Goal: Navigation & Orientation: Find specific page/section

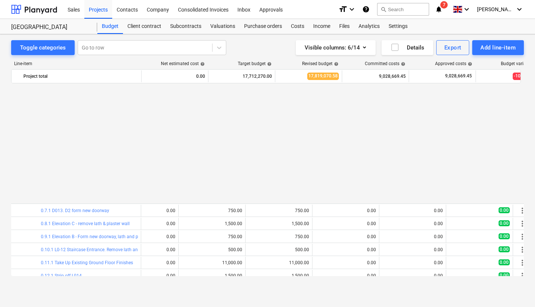
scroll to position [187, 30]
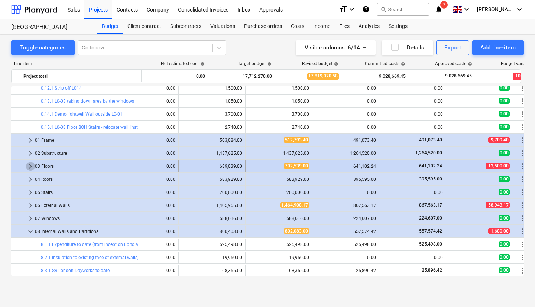
click at [31, 164] on span "keyboard_arrow_right" at bounding box center [30, 166] width 9 height 9
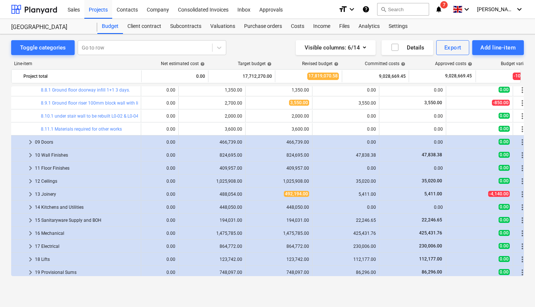
scroll to position [537, 30]
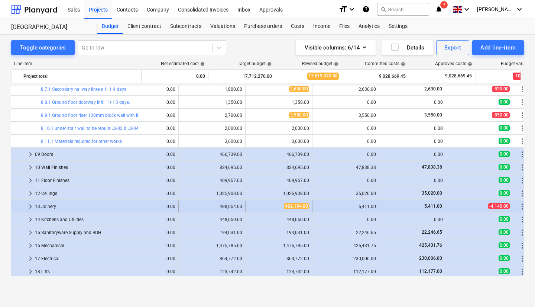
click at [30, 209] on span "keyboard_arrow_right" at bounding box center [30, 206] width 9 height 9
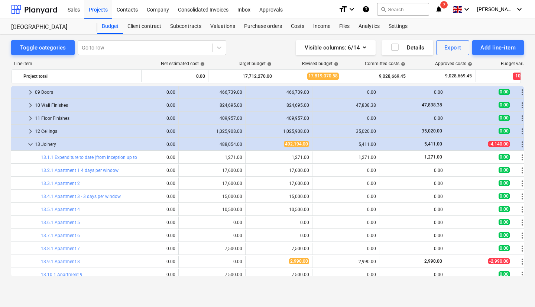
scroll to position [619, 30]
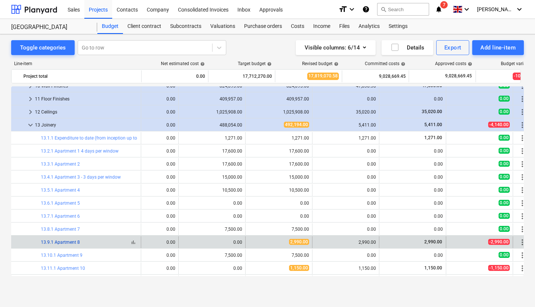
click at [59, 242] on link "13.9.1 Apartment 8" at bounding box center [60, 241] width 39 height 5
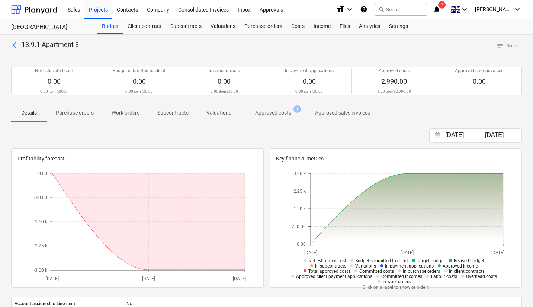
click at [275, 115] on p "Approved costs" at bounding box center [273, 113] width 36 height 8
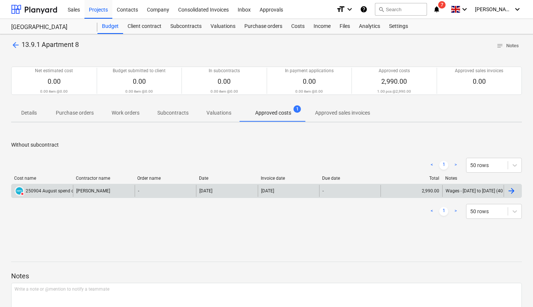
click at [40, 194] on div "DELETED 250904 August spend coding.xlsx" at bounding box center [54, 191] width 80 height 10
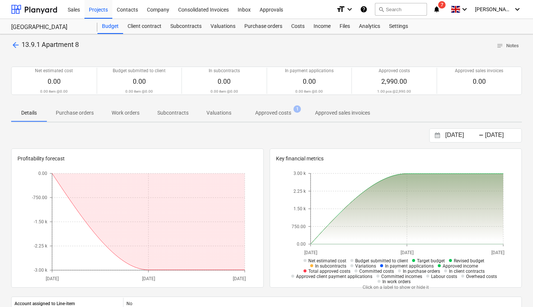
click at [17, 46] on span "arrow_back" at bounding box center [15, 45] width 9 height 9
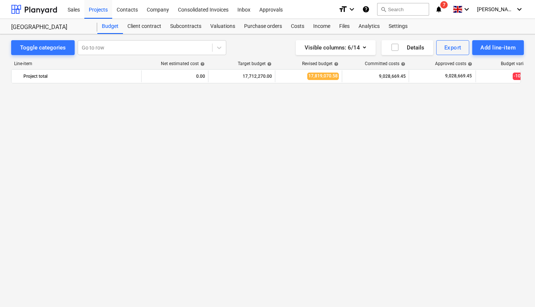
scroll to position [0, 41]
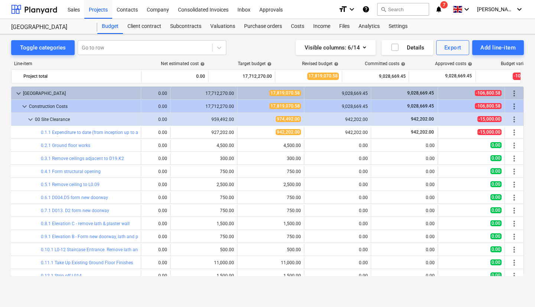
click at [270, 45] on div "Visible columns : 6/14 Details Export Add line-item" at bounding box center [393, 47] width 262 height 15
